Goal: Find specific page/section: Find specific page/section

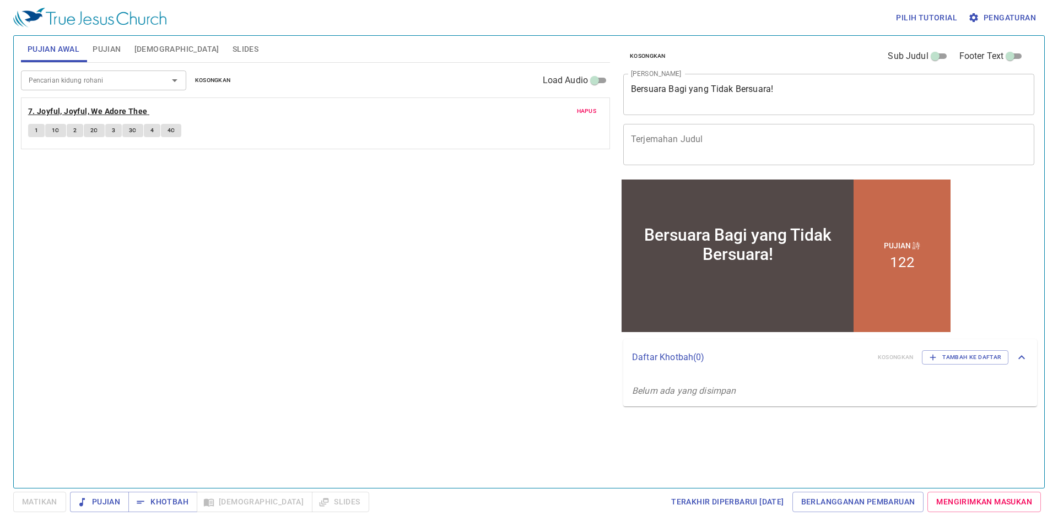
click at [95, 111] on b "7. Joyful, Joyful, We Adore Thee" at bounding box center [88, 112] width 120 height 14
click at [122, 107] on b "7. Joyful, Joyful, We Adore Thee" at bounding box center [88, 112] width 120 height 14
click at [36, 128] on span "1" at bounding box center [36, 131] width 3 height 10
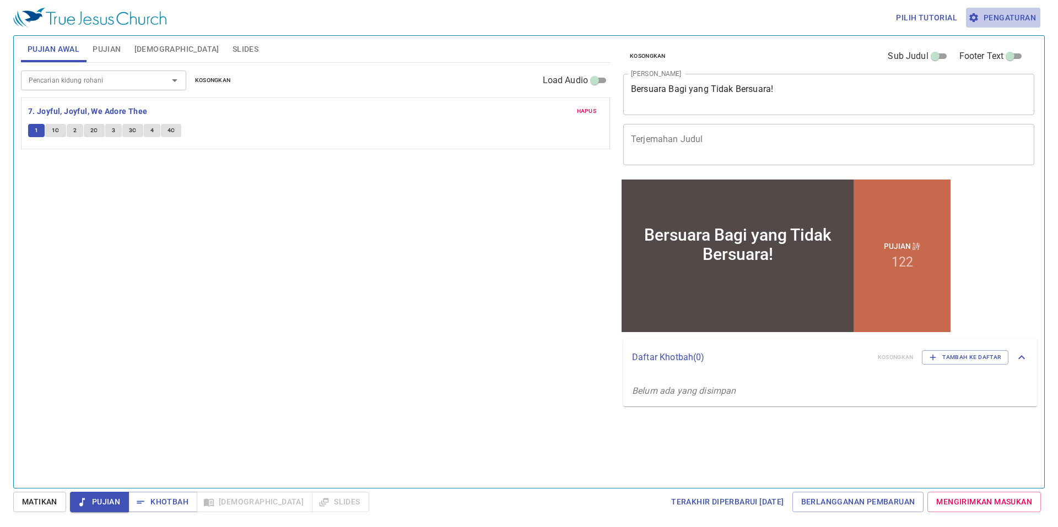
click at [1003, 15] on span "Pengaturan" at bounding box center [1004, 18] width 66 height 14
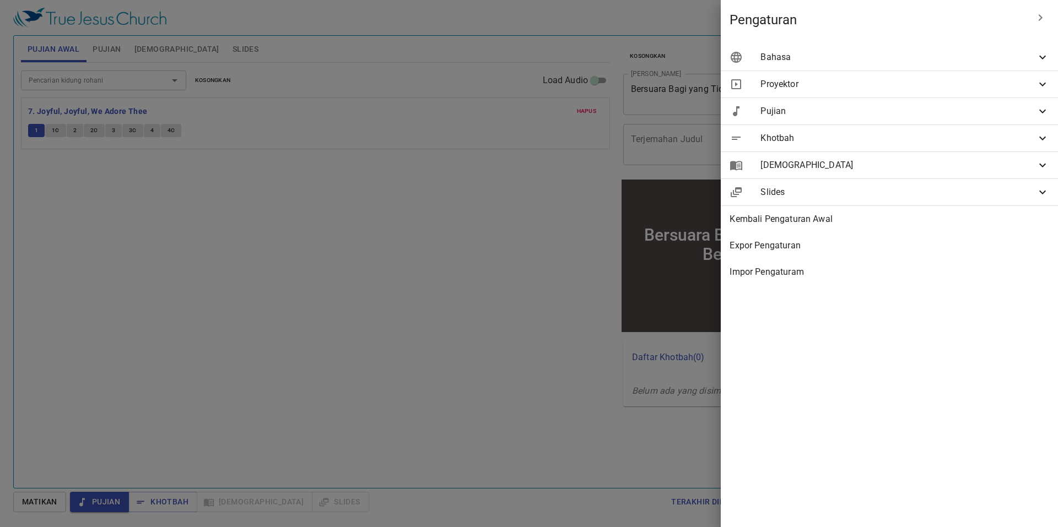
click at [1011, 58] on span "Bahasa" at bounding box center [899, 57] width 276 height 13
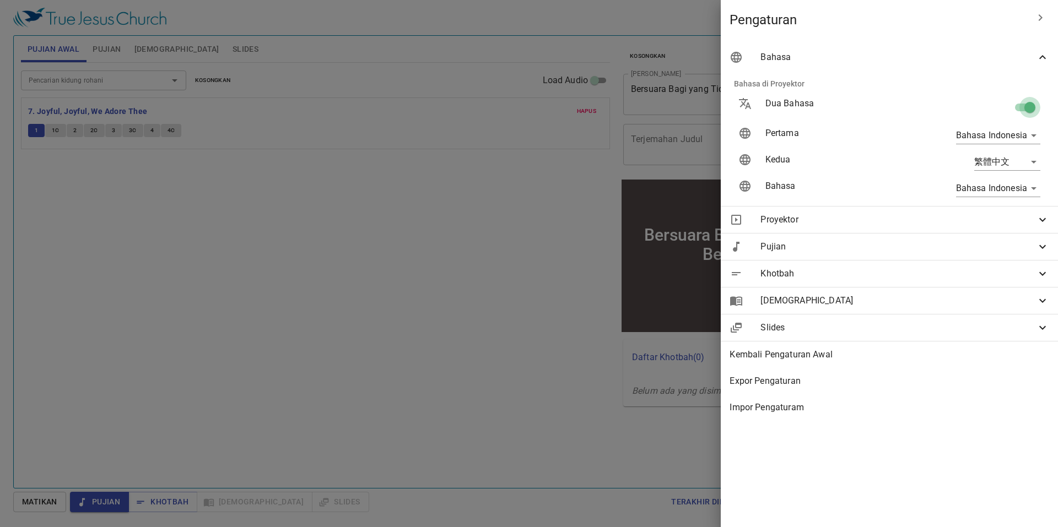
click at [1025, 104] on input "checkbox" at bounding box center [1030, 109] width 63 height 21
checkbox input "false"
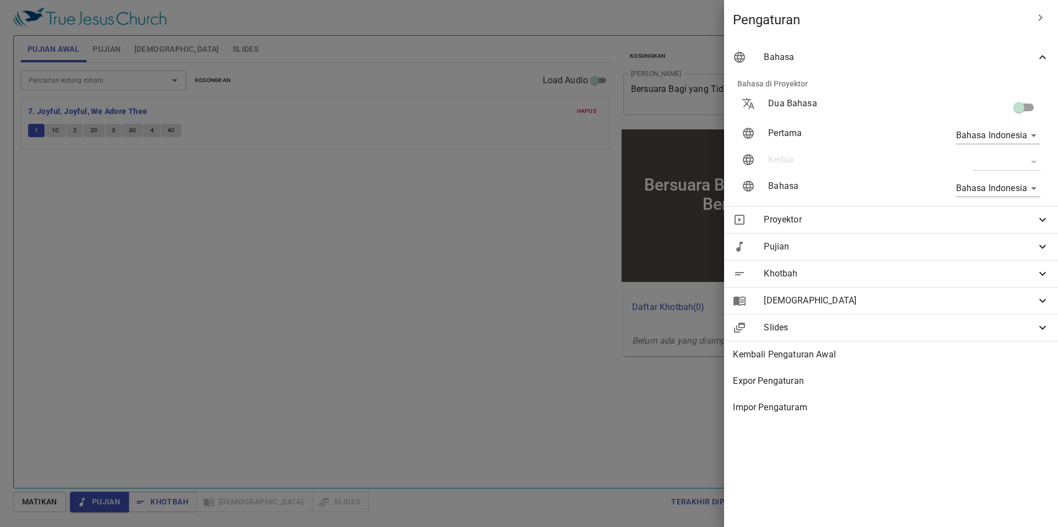
click at [510, 136] on div at bounding box center [529, 263] width 1058 height 527
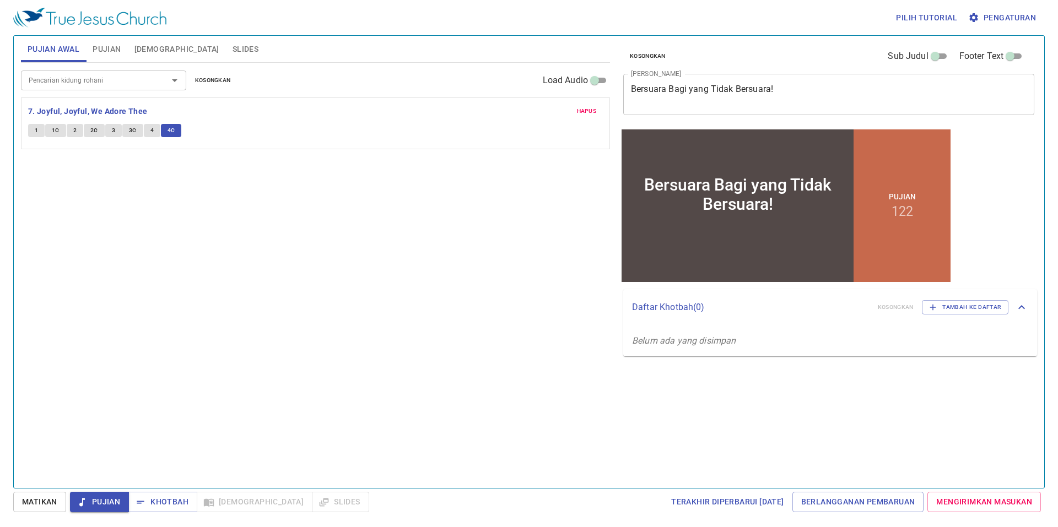
drag, startPoint x: 555, startPoint y: 263, endPoint x: 519, endPoint y: 317, distance: 65.6
click at [519, 317] on div "Pencarian kidung rohani Pencarian kidung rohani Kosongkan Load Audio Hapus 7. J…" at bounding box center [315, 271] width 589 height 416
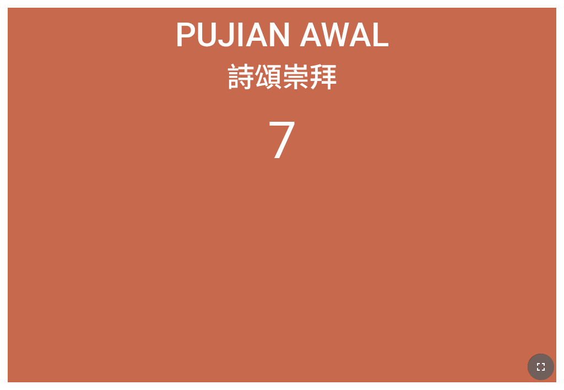
click at [440, 352] on icon "button" at bounding box center [541, 366] width 13 height 13
